Goal: Task Accomplishment & Management: Manage account settings

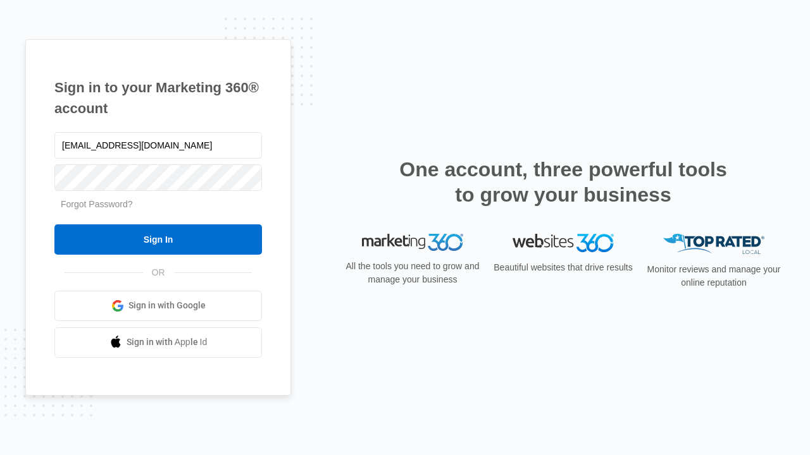
type input "[EMAIL_ADDRESS][DOMAIN_NAME]"
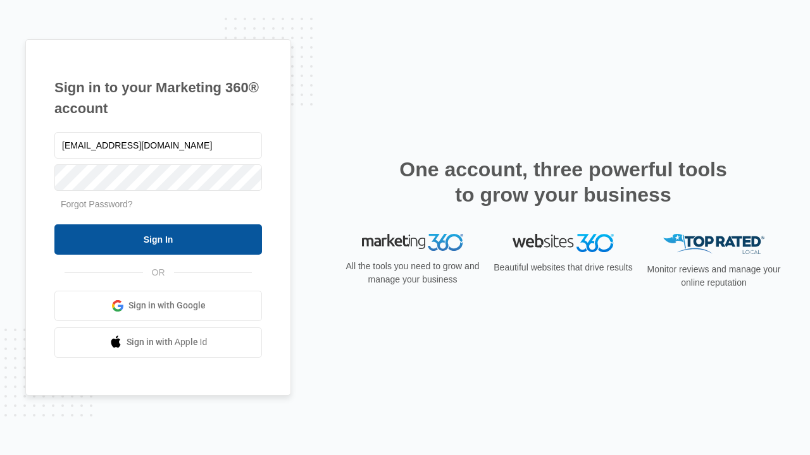
click at [158, 239] on input "Sign In" at bounding box center [157, 240] width 207 height 30
